Goal: Submit feedback/report problem

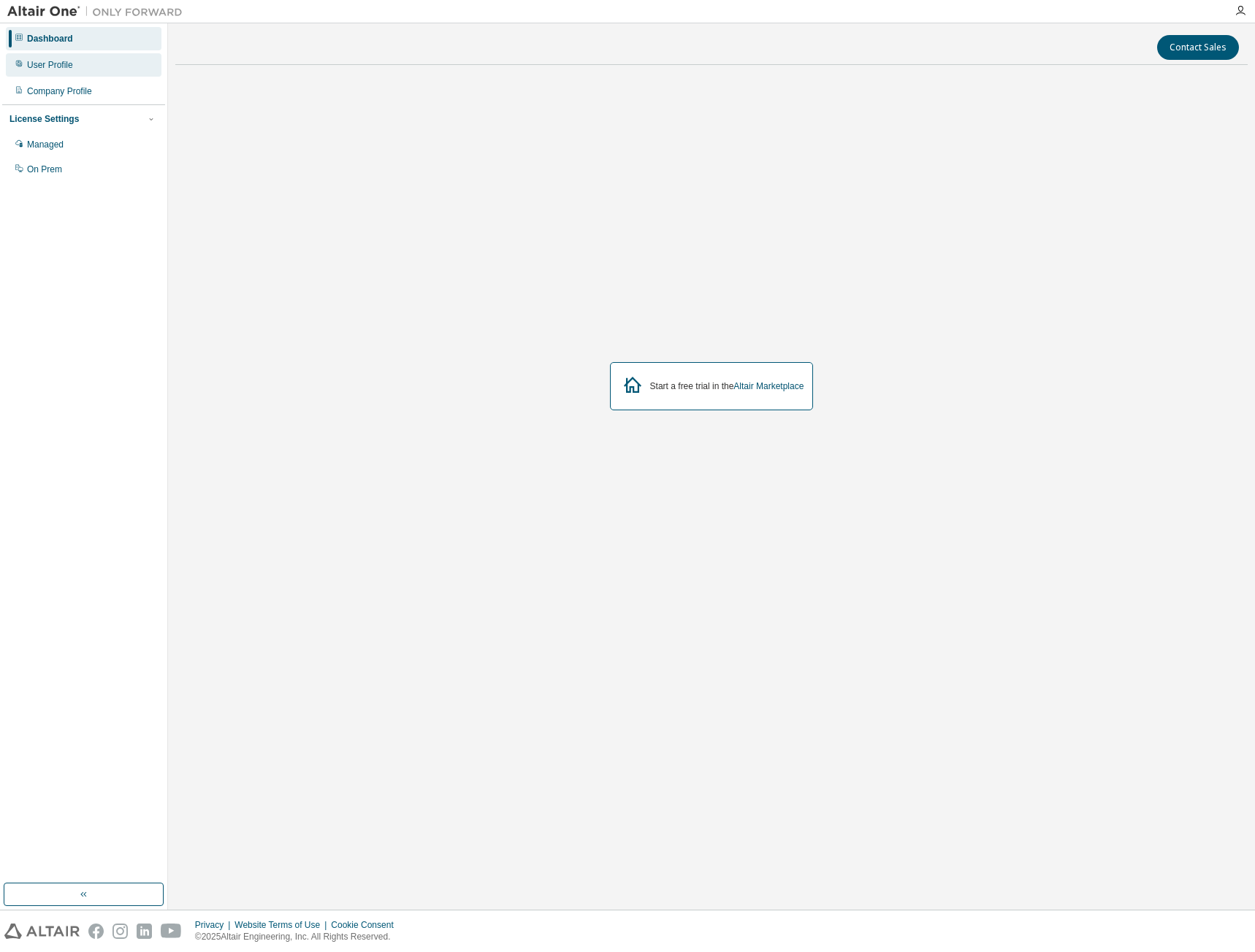
click at [54, 64] on div "User Profile" at bounding box center [50, 65] width 46 height 12
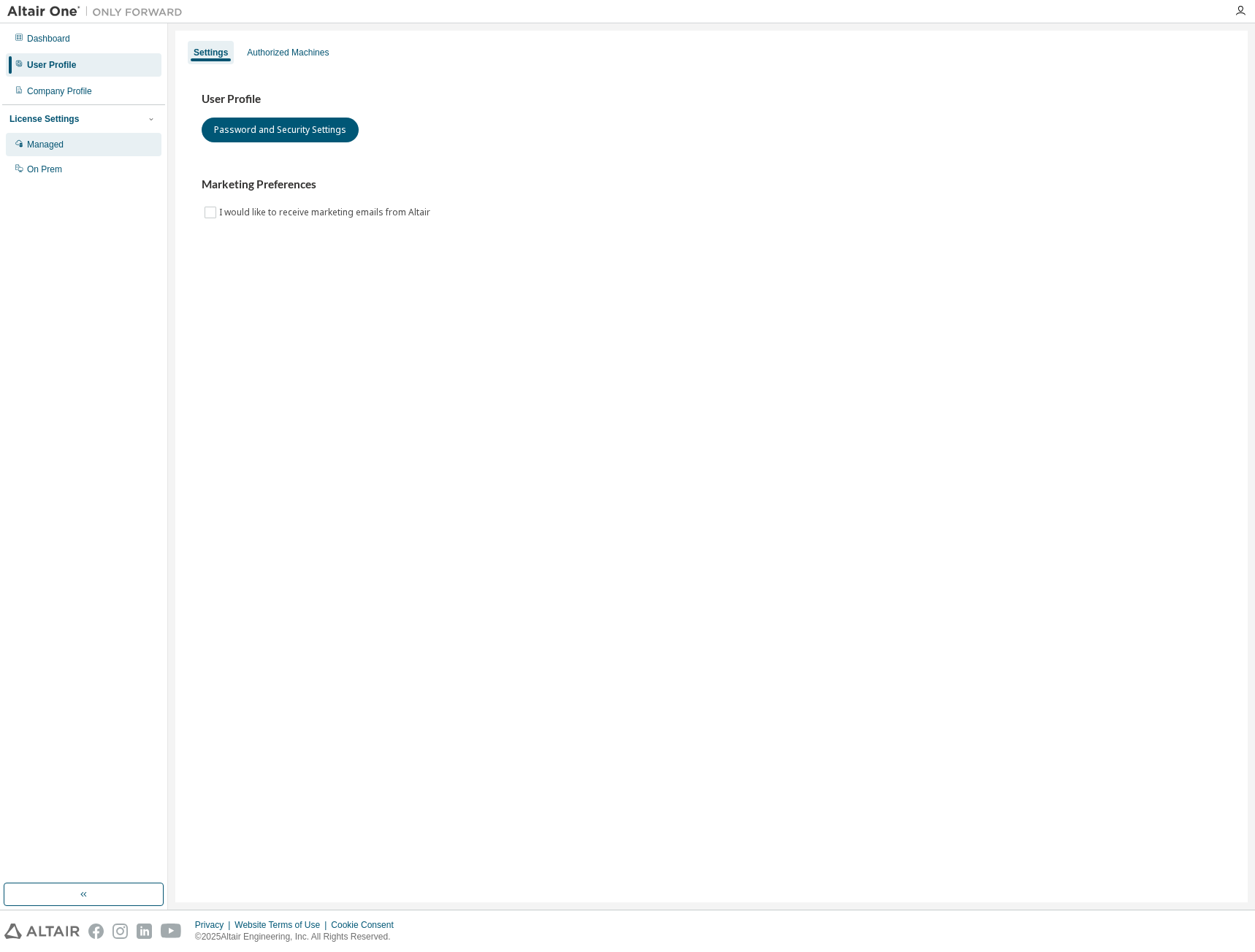
click at [29, 149] on div "Managed" at bounding box center [45, 145] width 37 height 12
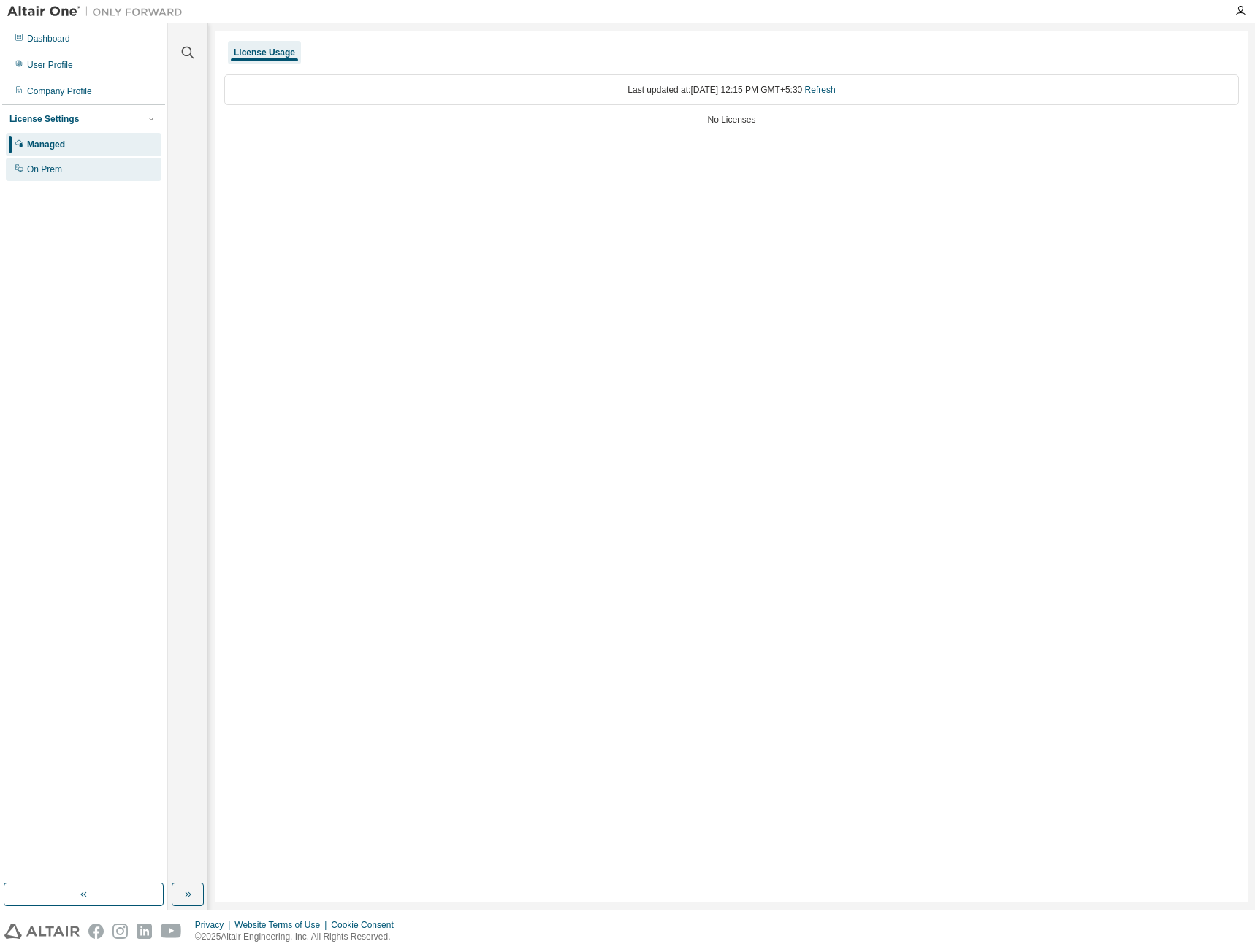
click at [34, 168] on div "On Prem" at bounding box center [44, 170] width 35 height 12
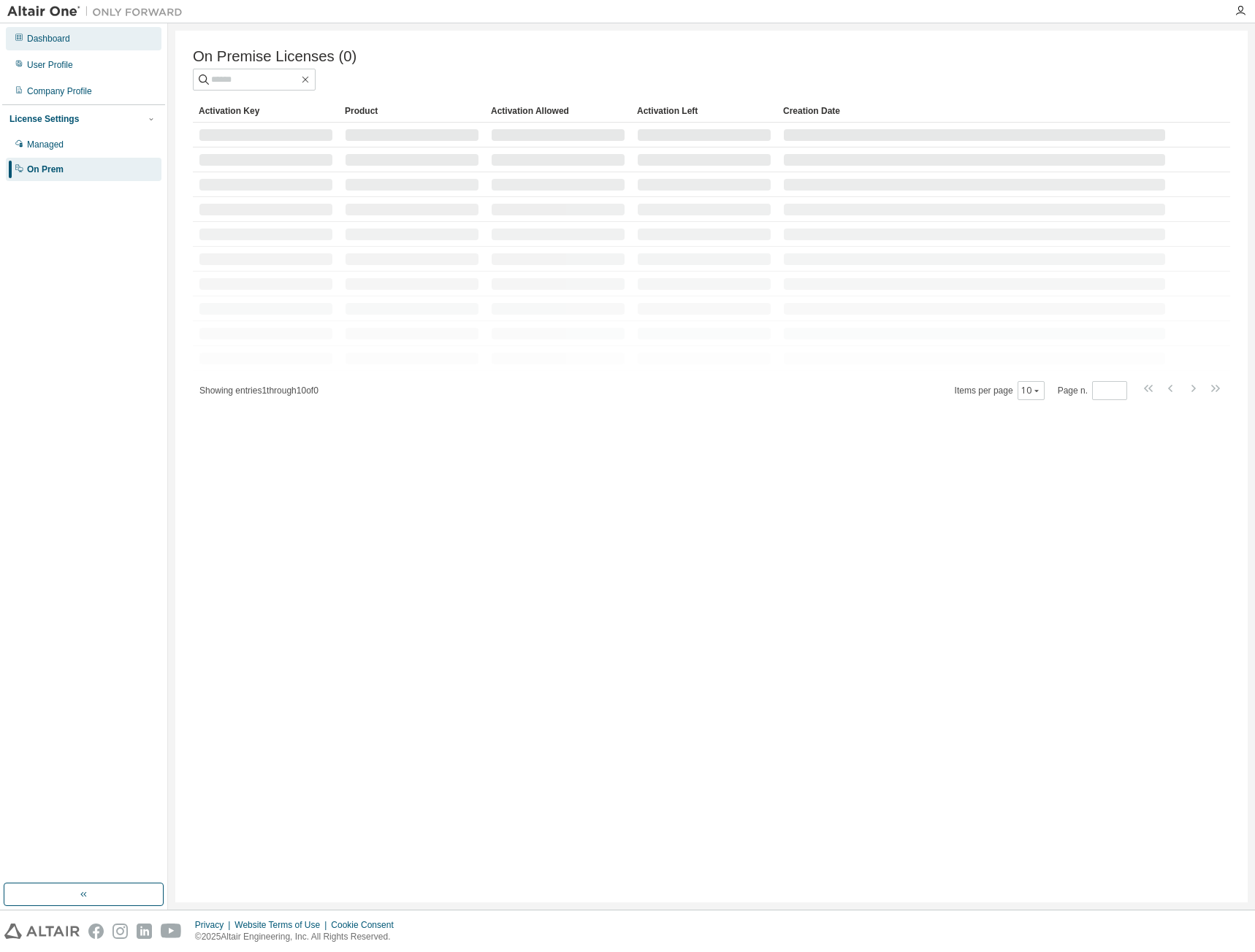
click at [43, 38] on div "Dashboard" at bounding box center [48, 39] width 43 height 12
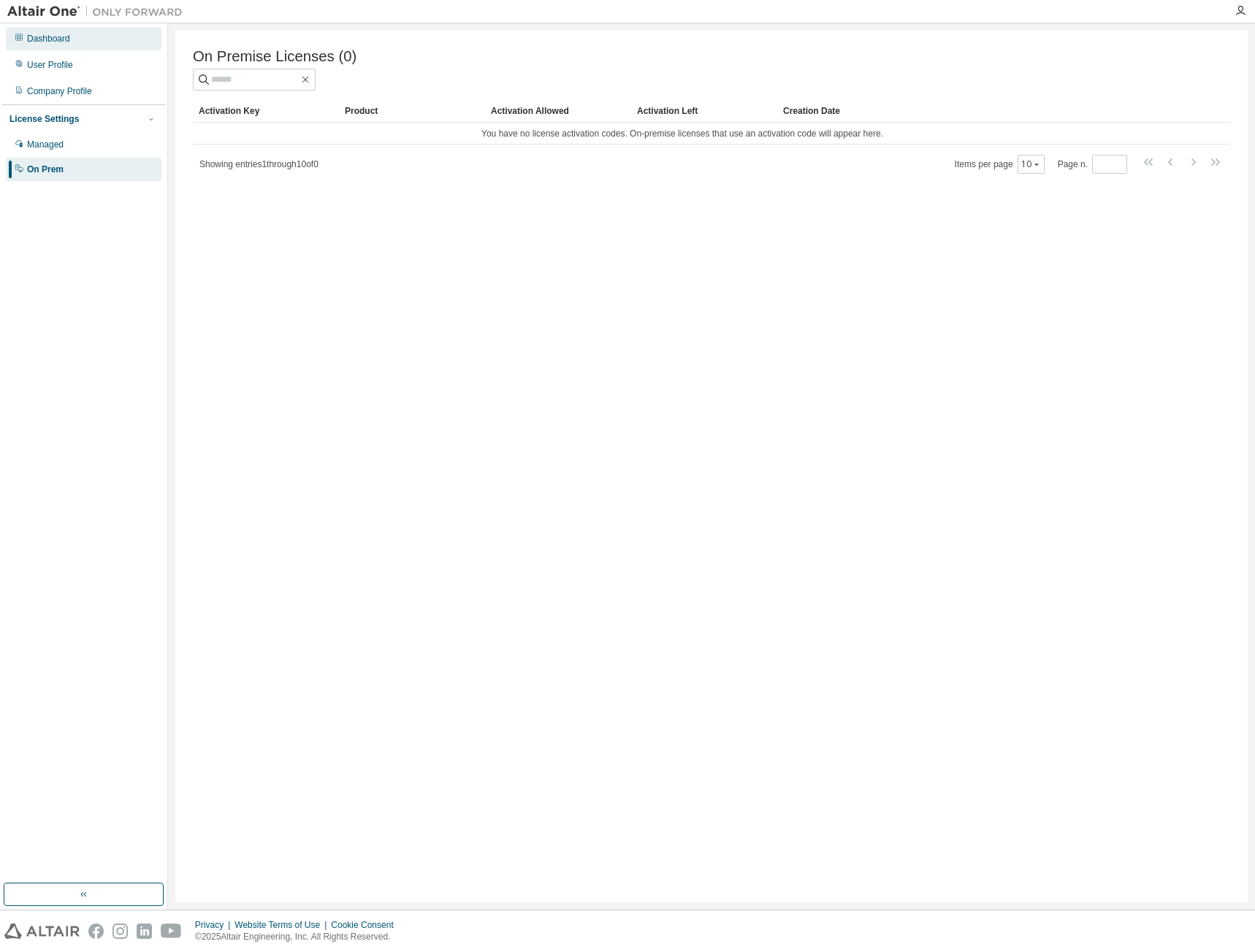
click at [66, 33] on div "Dashboard" at bounding box center [48, 39] width 43 height 12
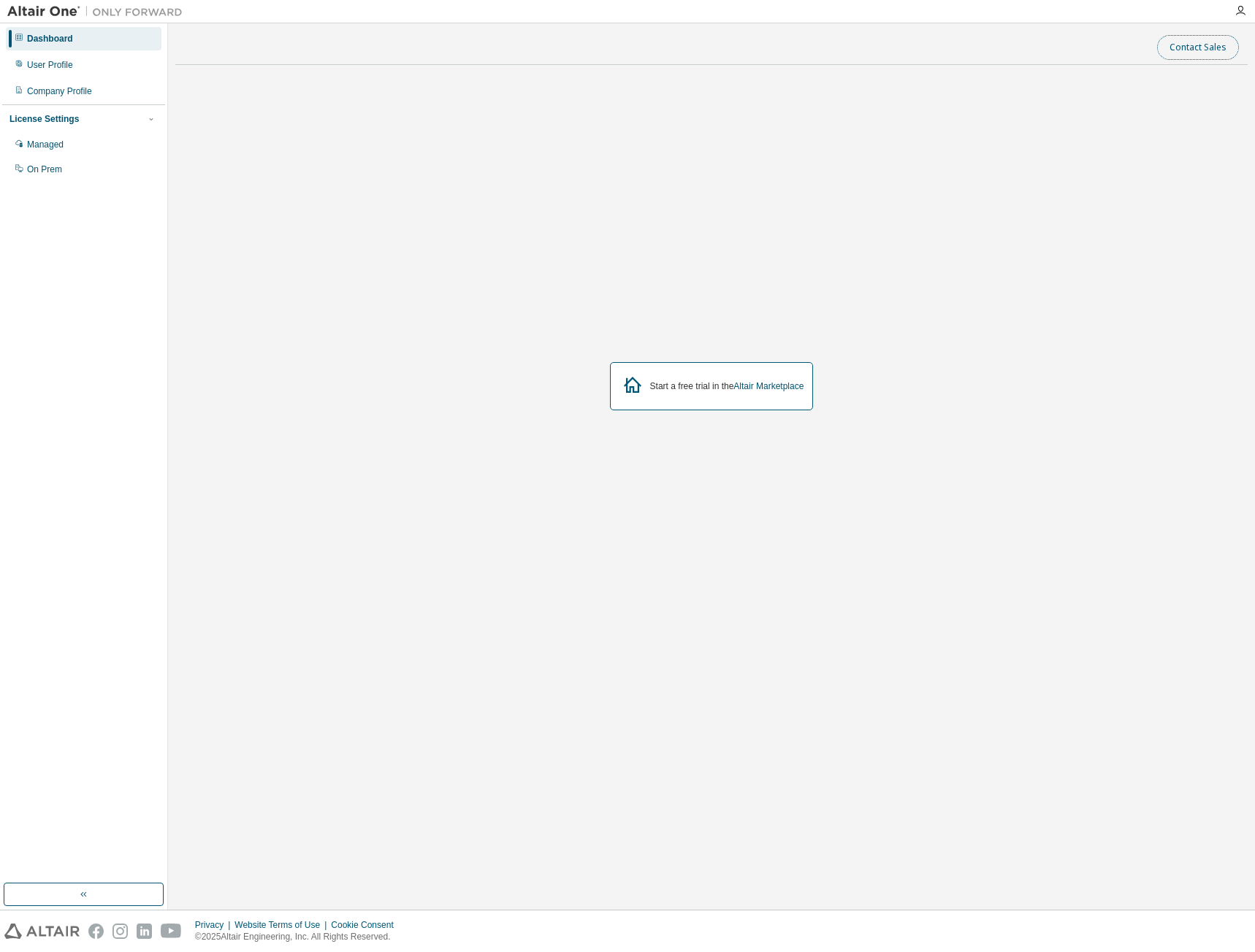
click at [1189, 51] on button "Contact Sales" at bounding box center [1197, 47] width 82 height 25
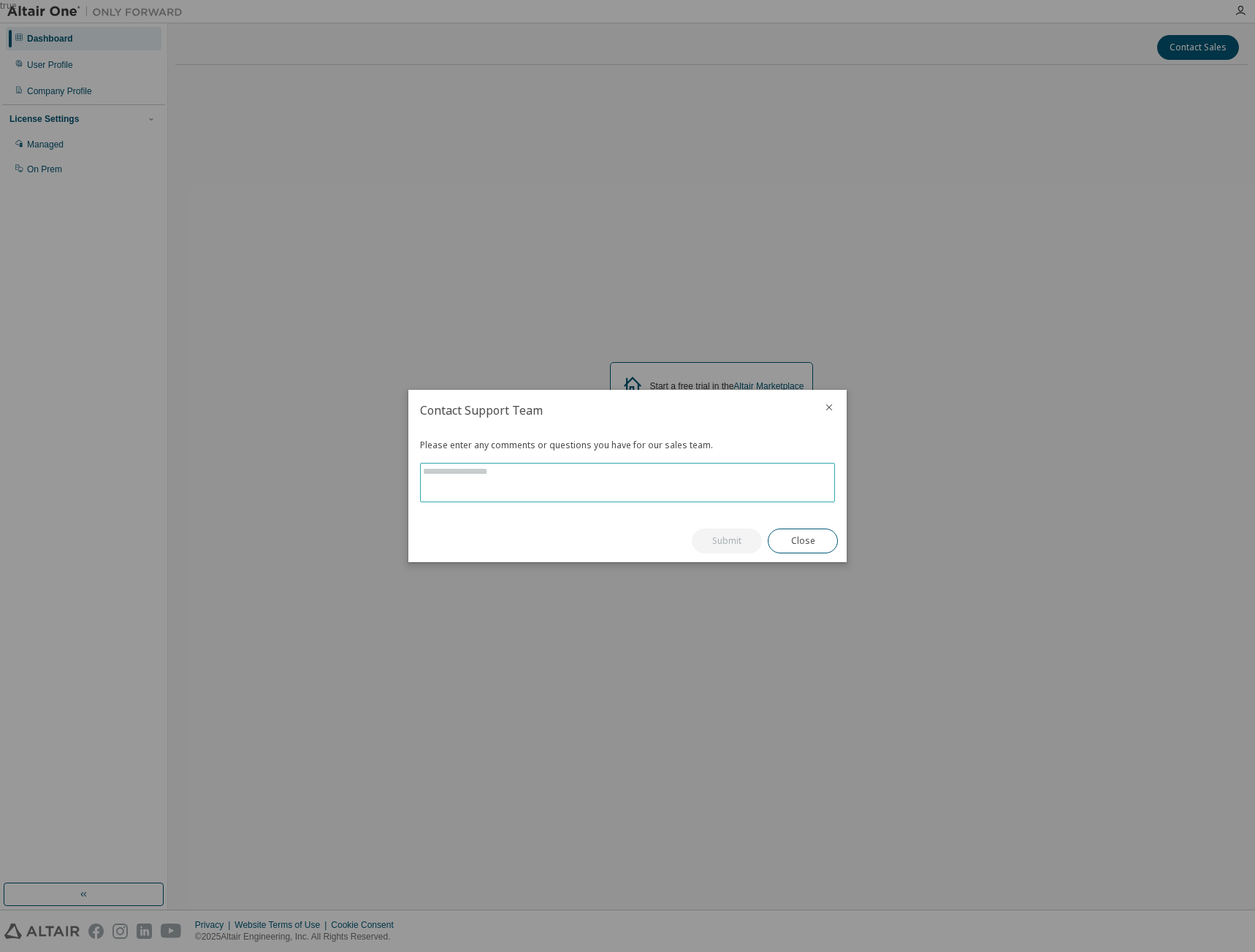
click at [547, 486] on textarea at bounding box center [627, 482] width 414 height 38
type textarea "**********"
click at [720, 539] on button "Submit" at bounding box center [727, 542] width 70 height 25
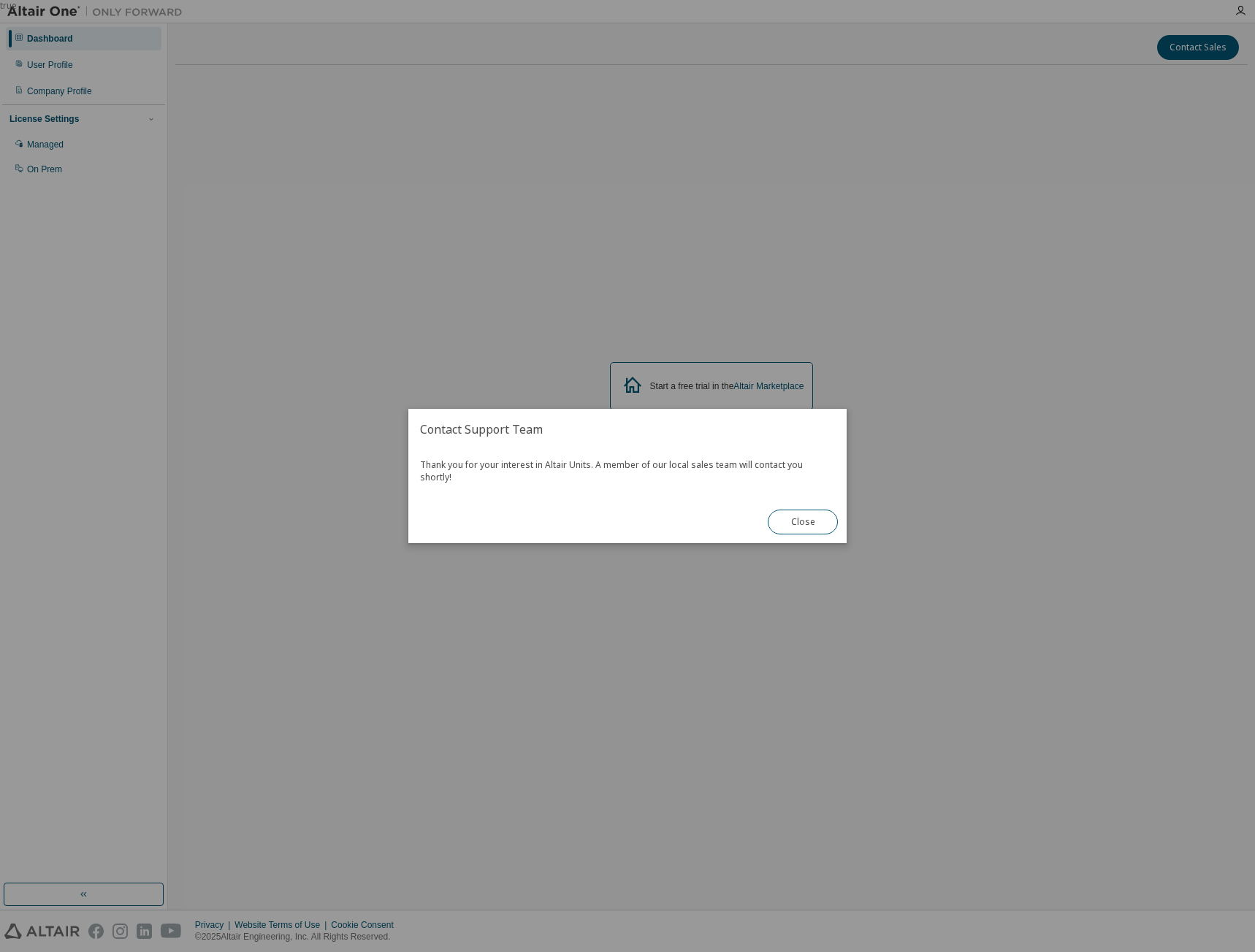
click at [810, 512] on button "Close" at bounding box center [802, 522] width 70 height 25
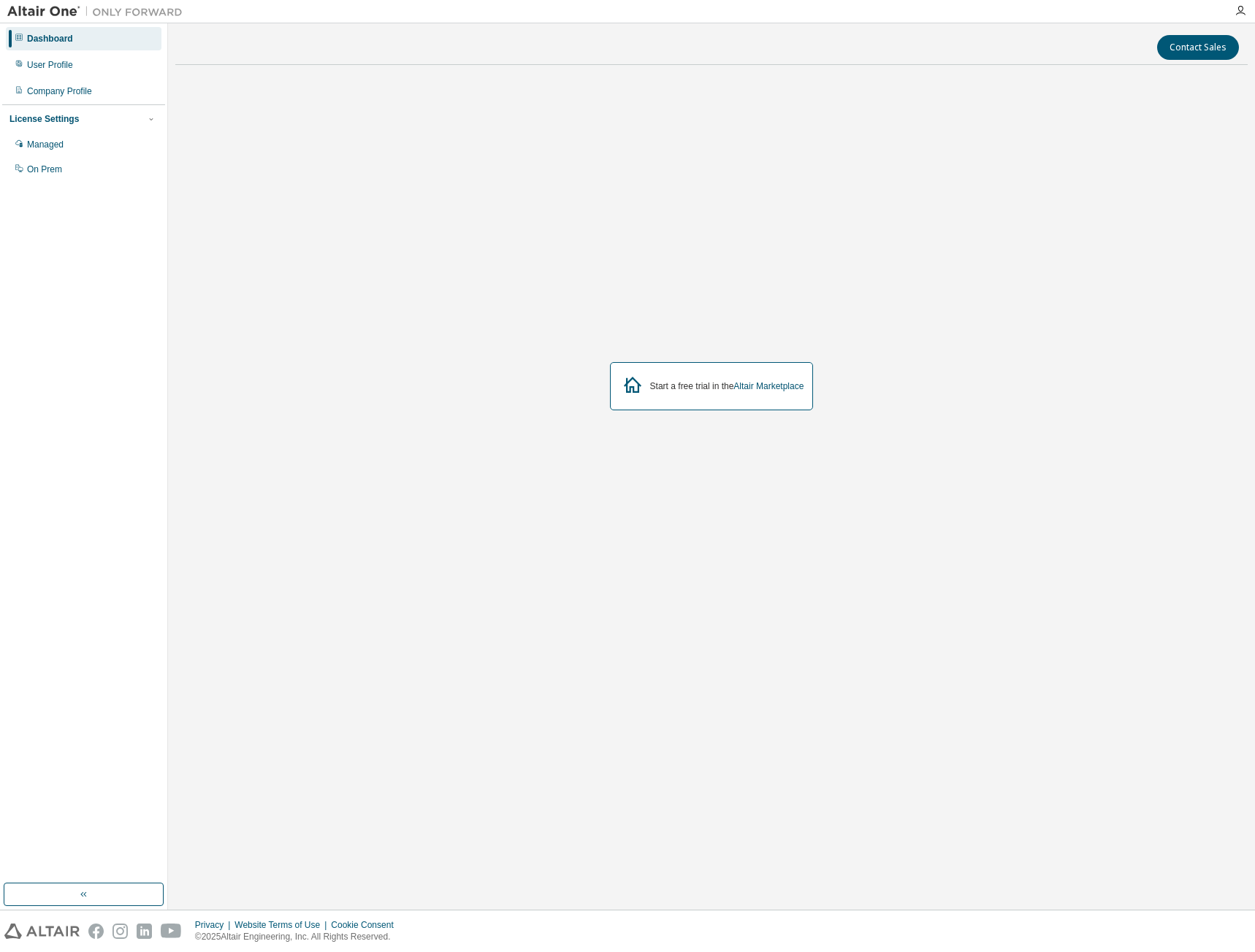
click at [58, 43] on div "Dashboard" at bounding box center [50, 39] width 46 height 12
click at [769, 387] on link "Altair Marketplace" at bounding box center [768, 386] width 70 height 11
